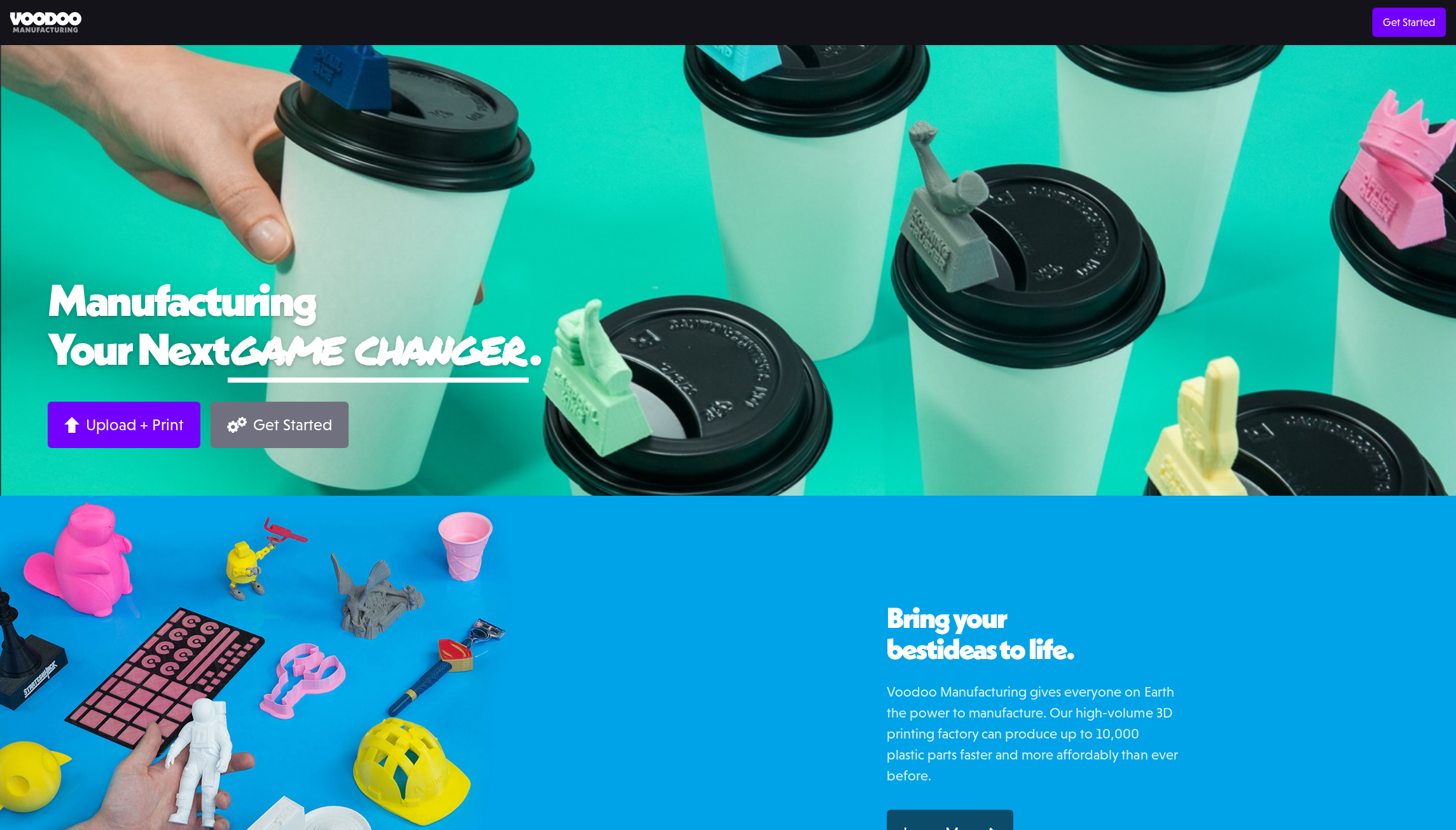
click at [241, 424] on img at bounding box center [237, 424] width 20 height 16
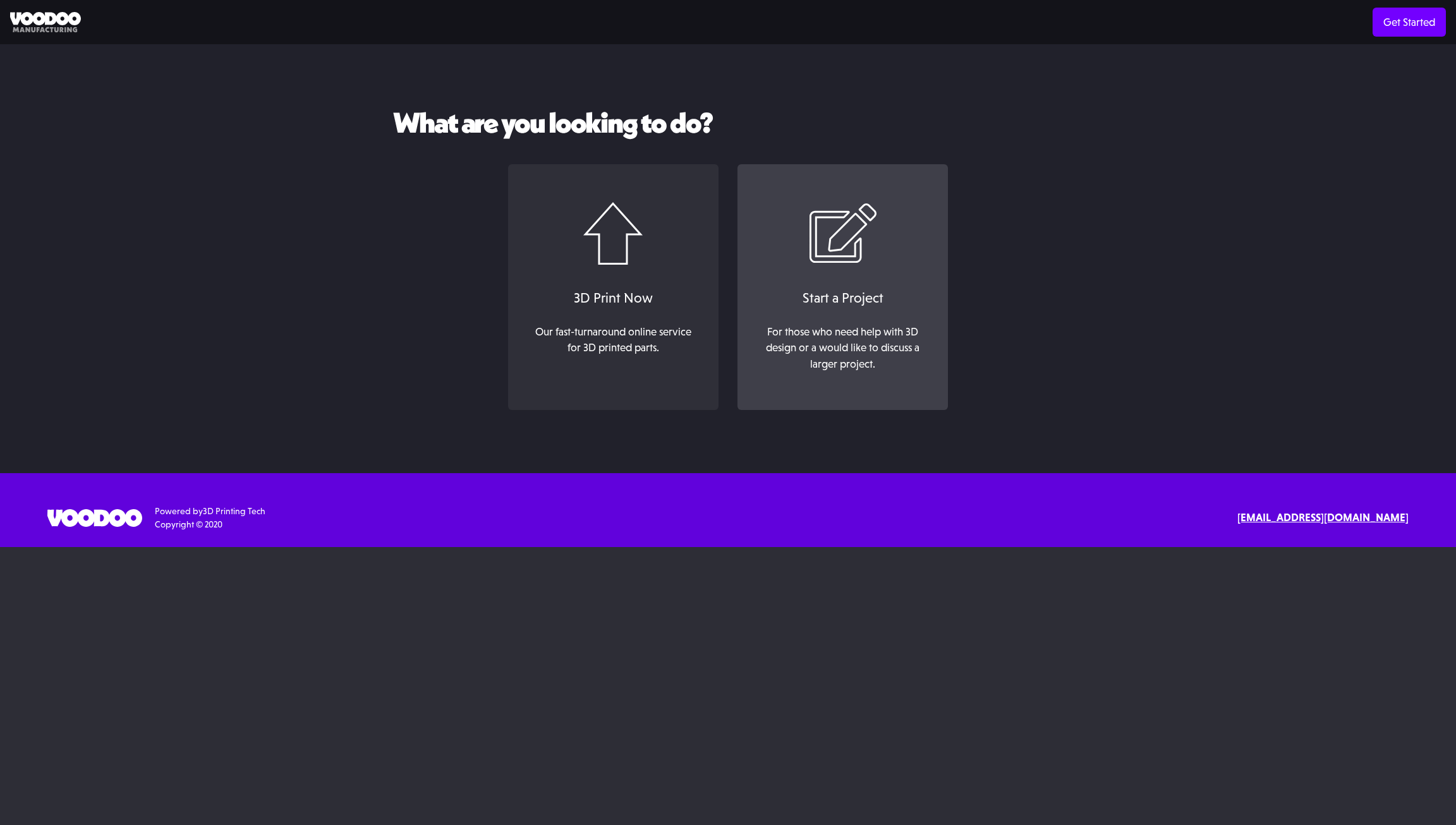
click at [824, 302] on div "Start a Project" at bounding box center [842, 298] width 185 height 21
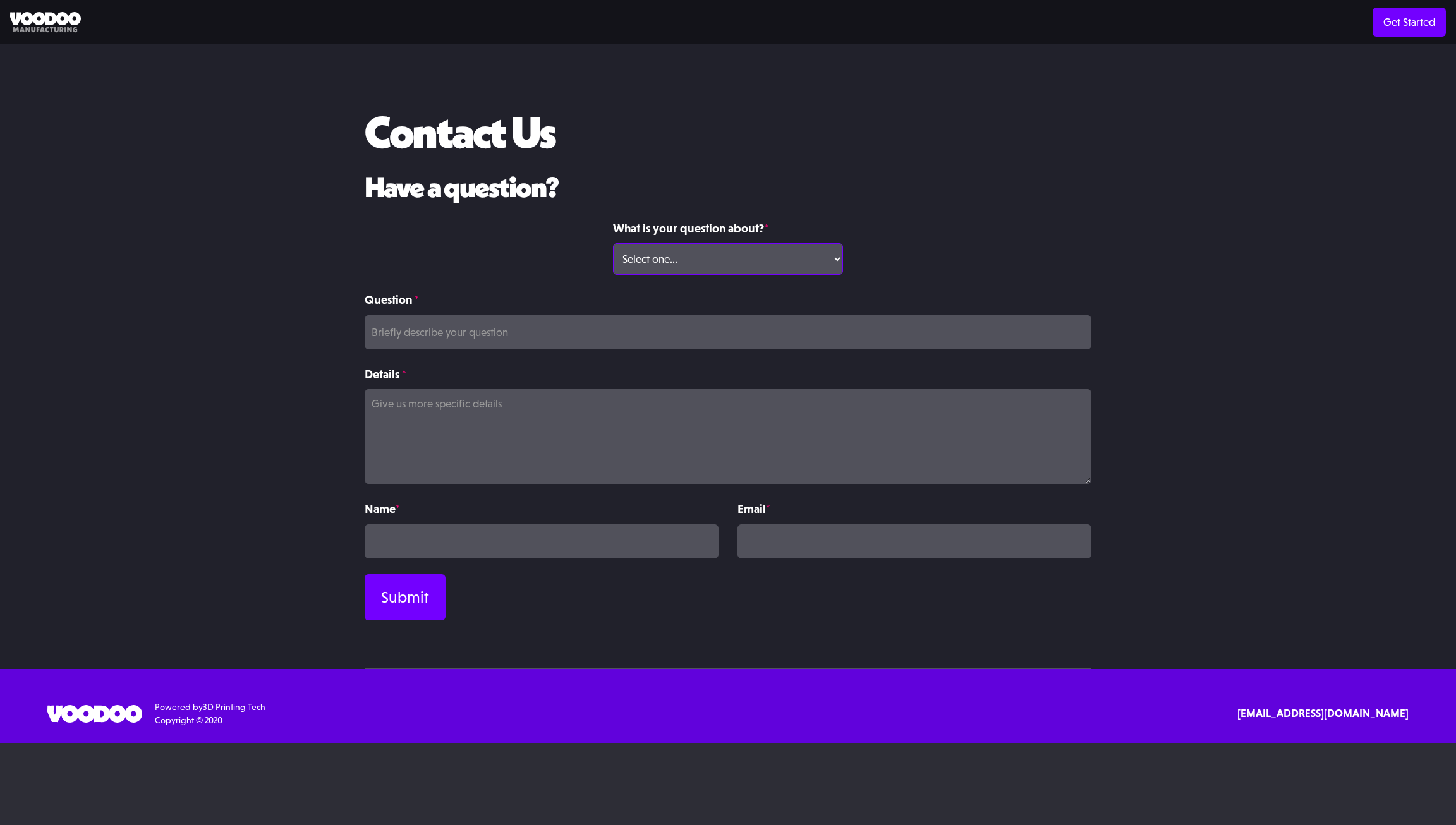
click at [718, 245] on select "Select one... Volume Print Order Direct Print Order Press/Media Inquiry Other" at bounding box center [727, 259] width 230 height 31
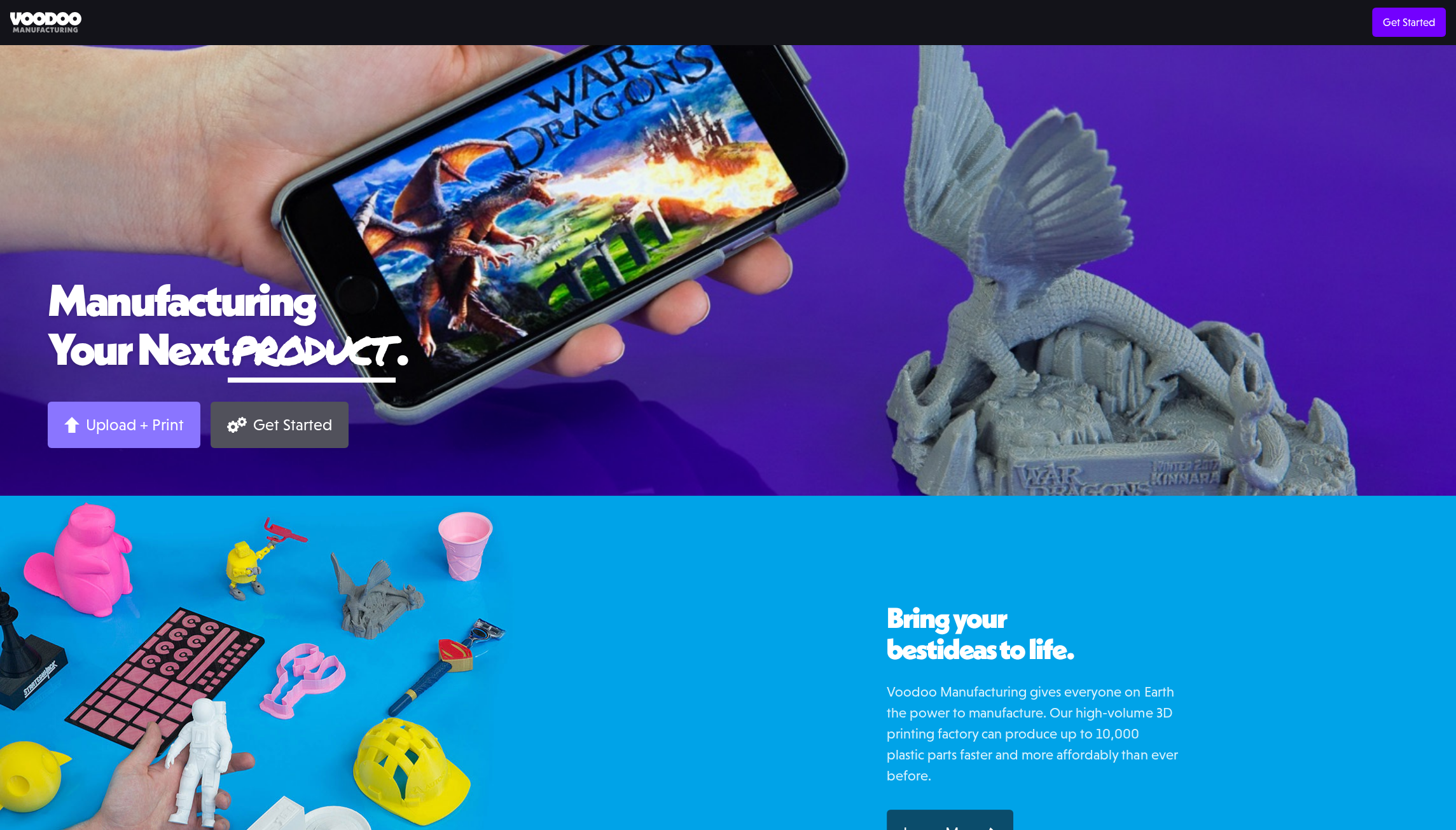
click at [128, 418] on div "Upload + Print" at bounding box center [134, 425] width 98 height 19
